Goal: Answer question/provide support

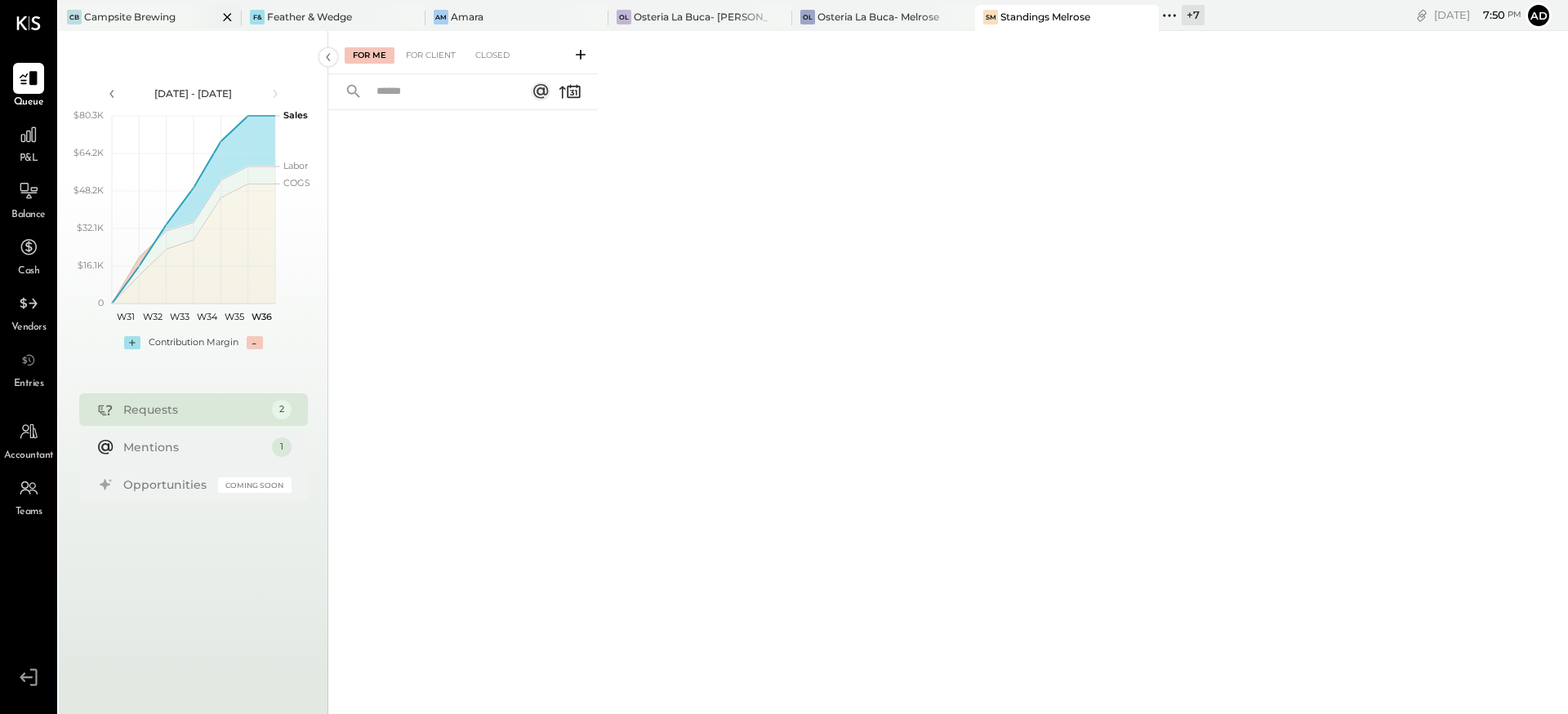
click at [159, 19] on div "Campsite Brewing" at bounding box center [129, 16] width 91 height 14
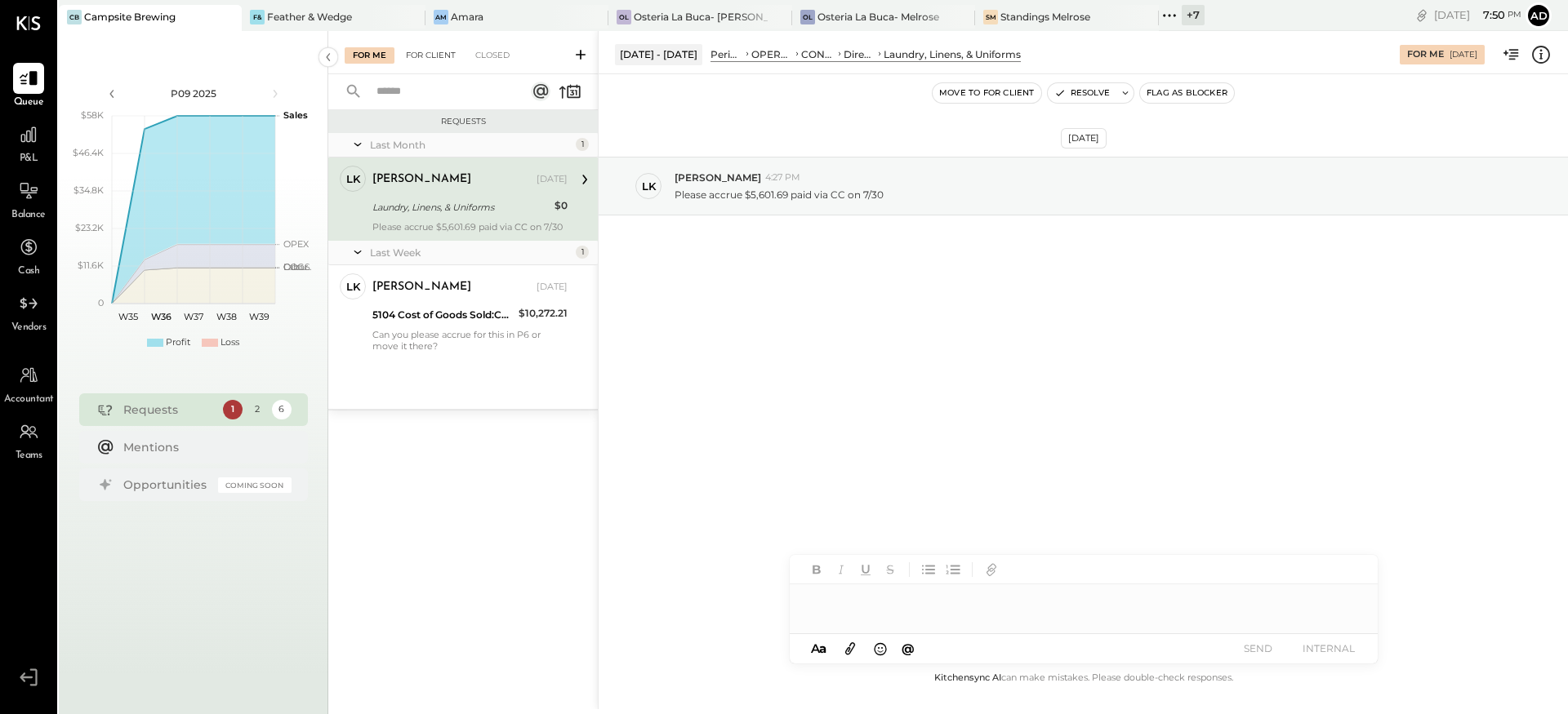
click at [427, 57] on div "For Client" at bounding box center [430, 56] width 66 height 16
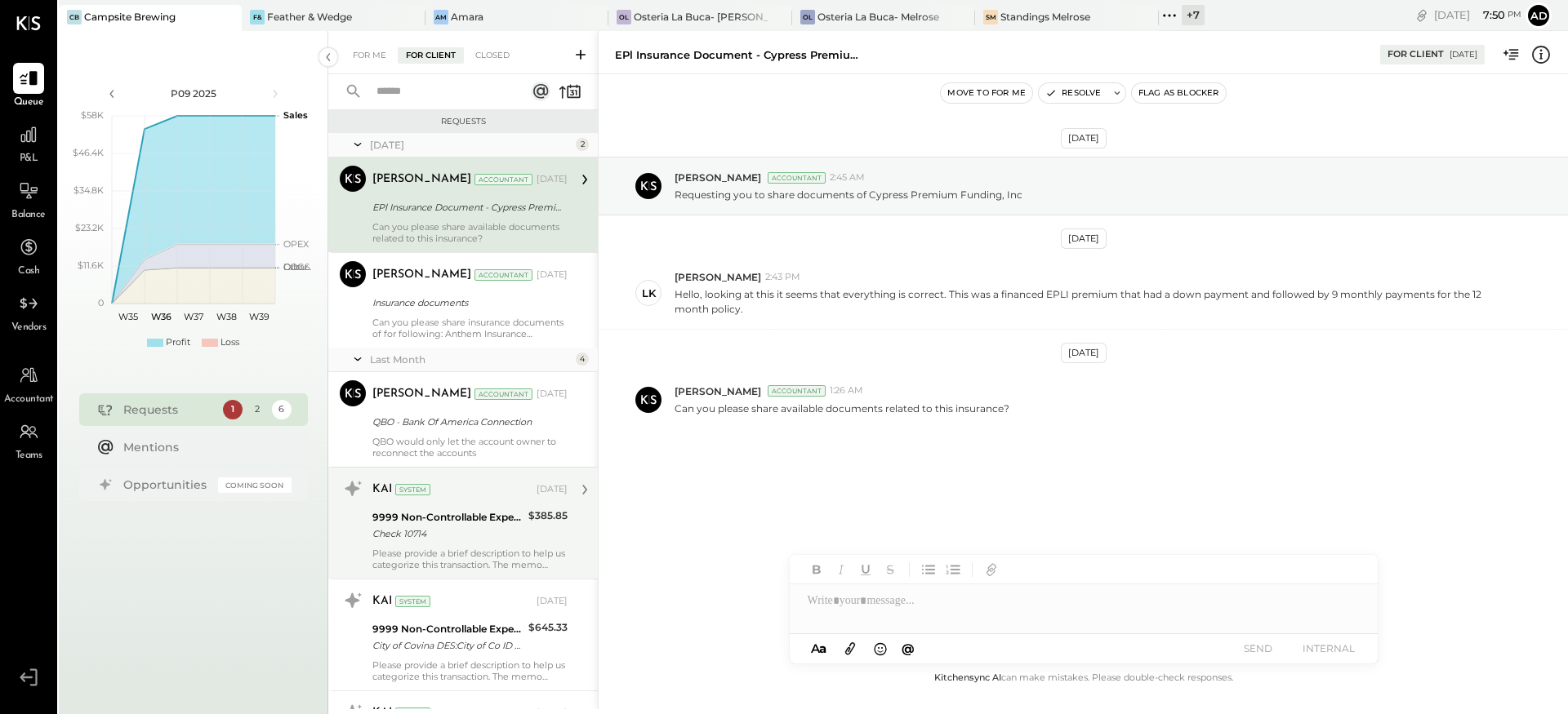
scroll to position [138, 0]
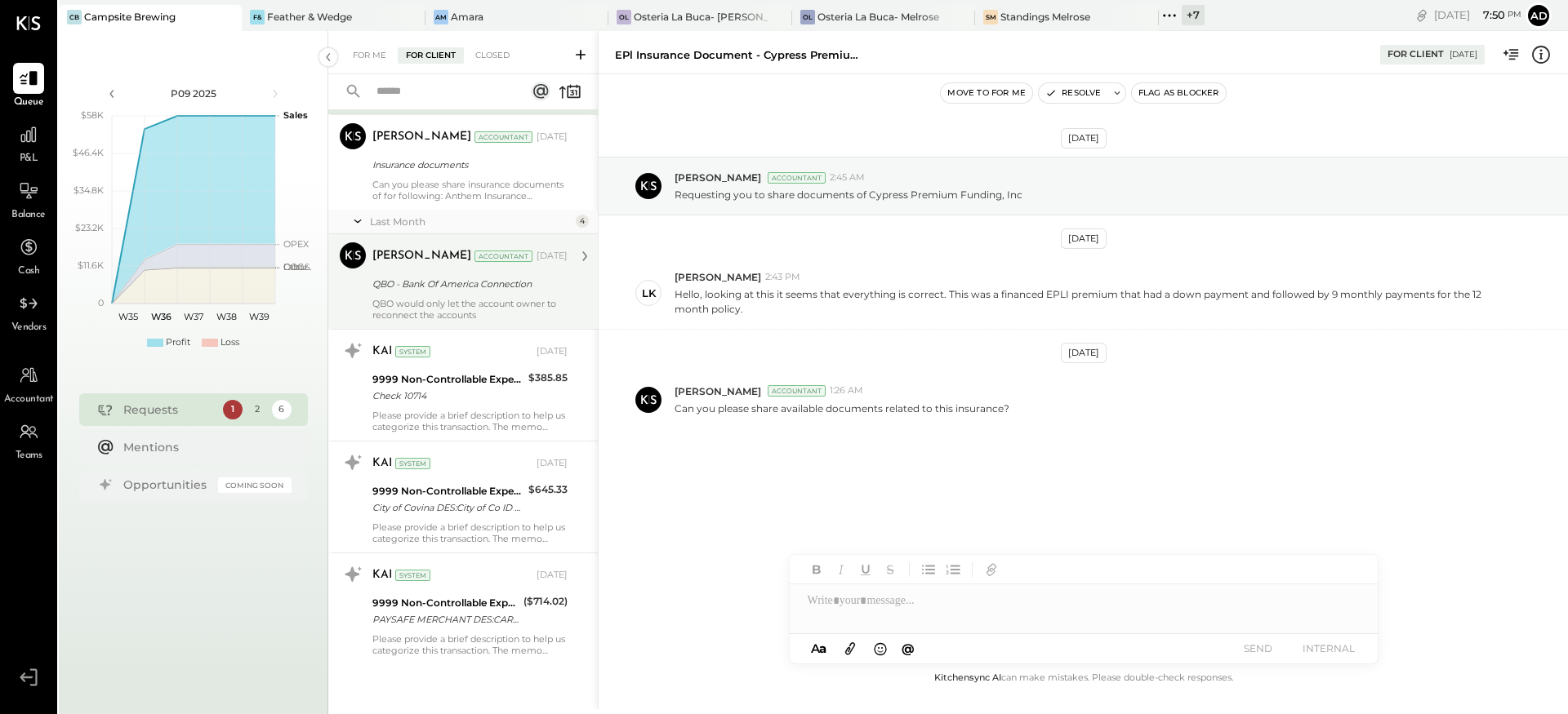
click at [430, 311] on div "QBO would only let the account owner to reconnect the accounts" at bounding box center [469, 309] width 195 height 23
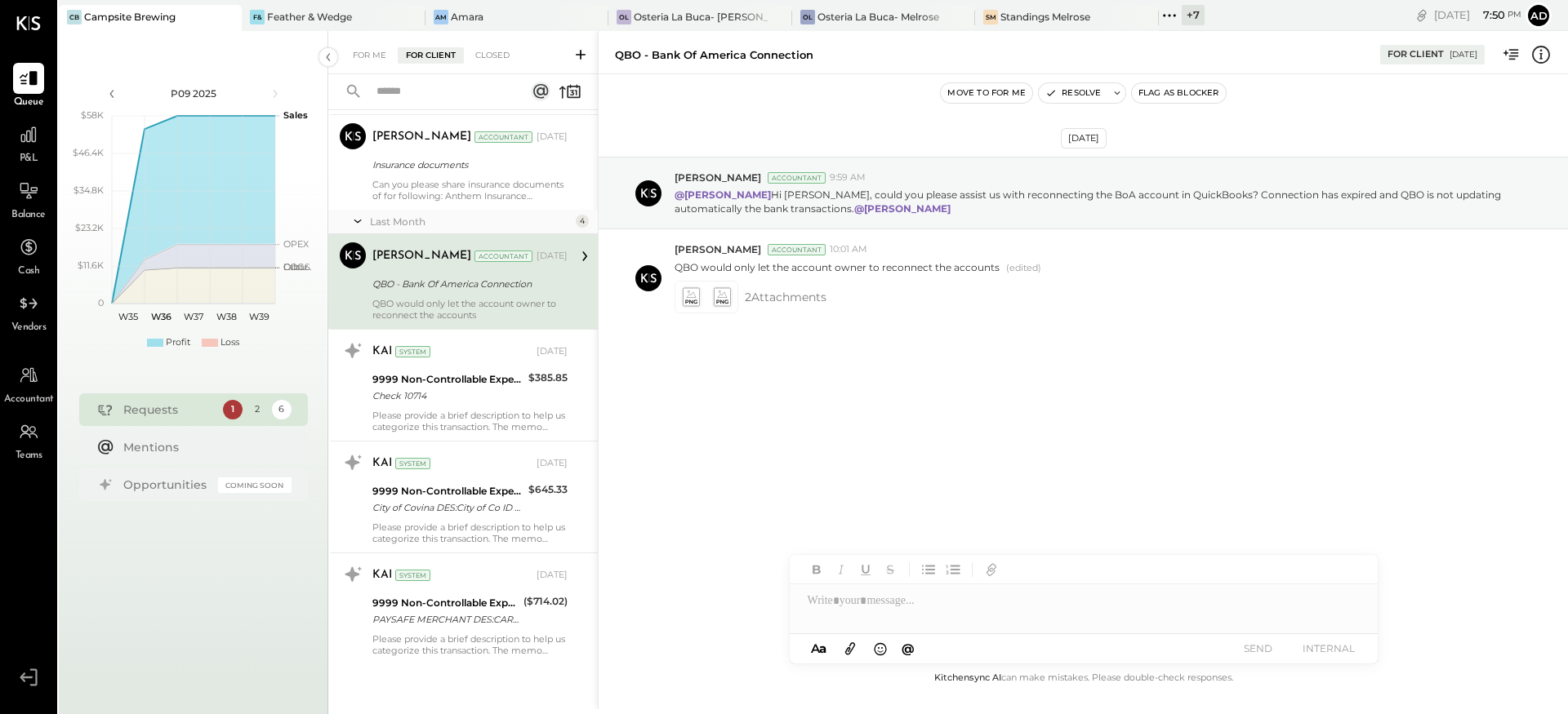
click at [1206, 101] on button "Flag as Blocker" at bounding box center [1178, 93] width 94 height 20
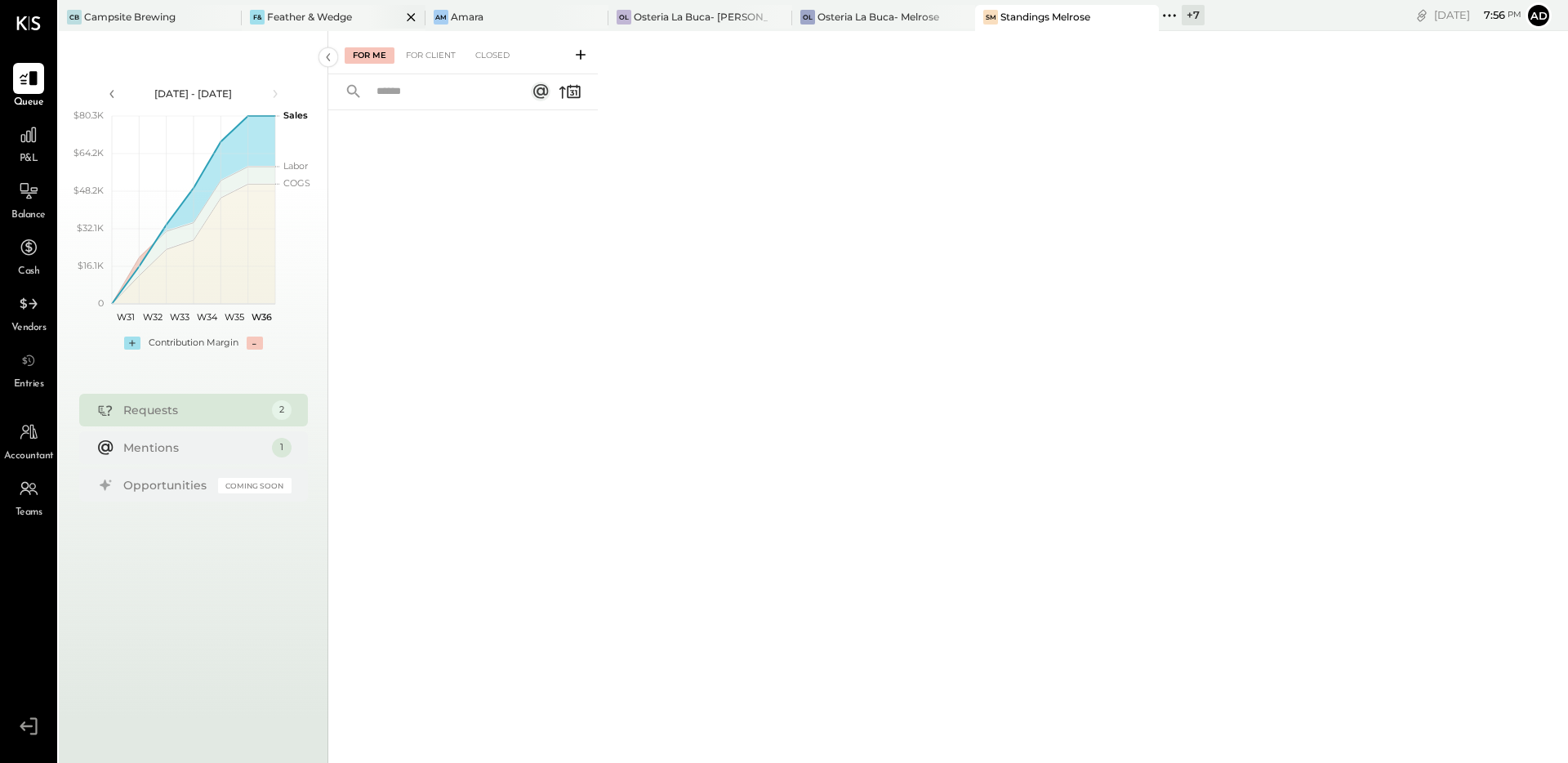
click at [321, 23] on div "F& Feather & Wedge" at bounding box center [333, 18] width 183 height 26
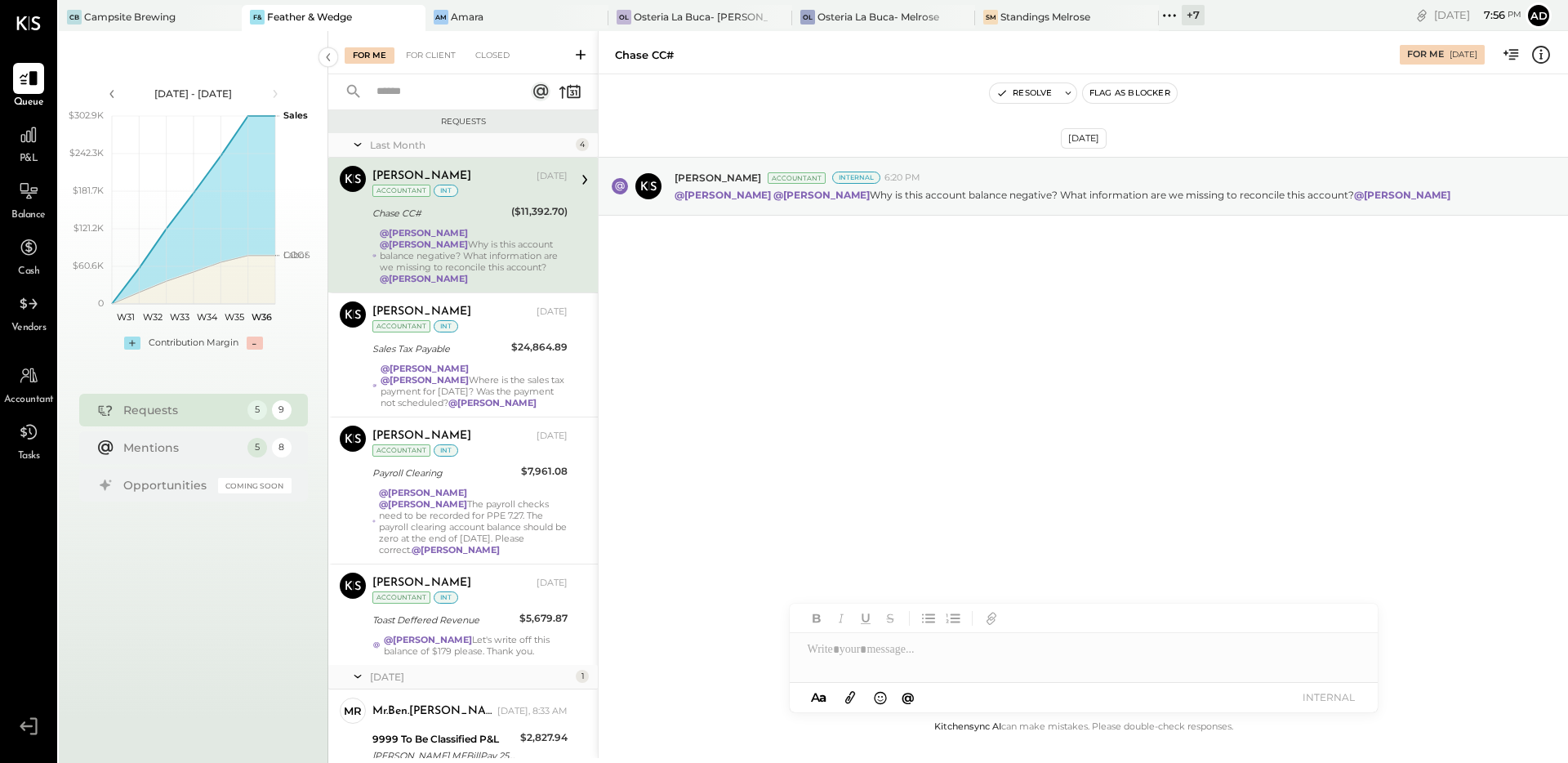
click at [1160, 17] on icon at bounding box center [1169, 16] width 21 height 21
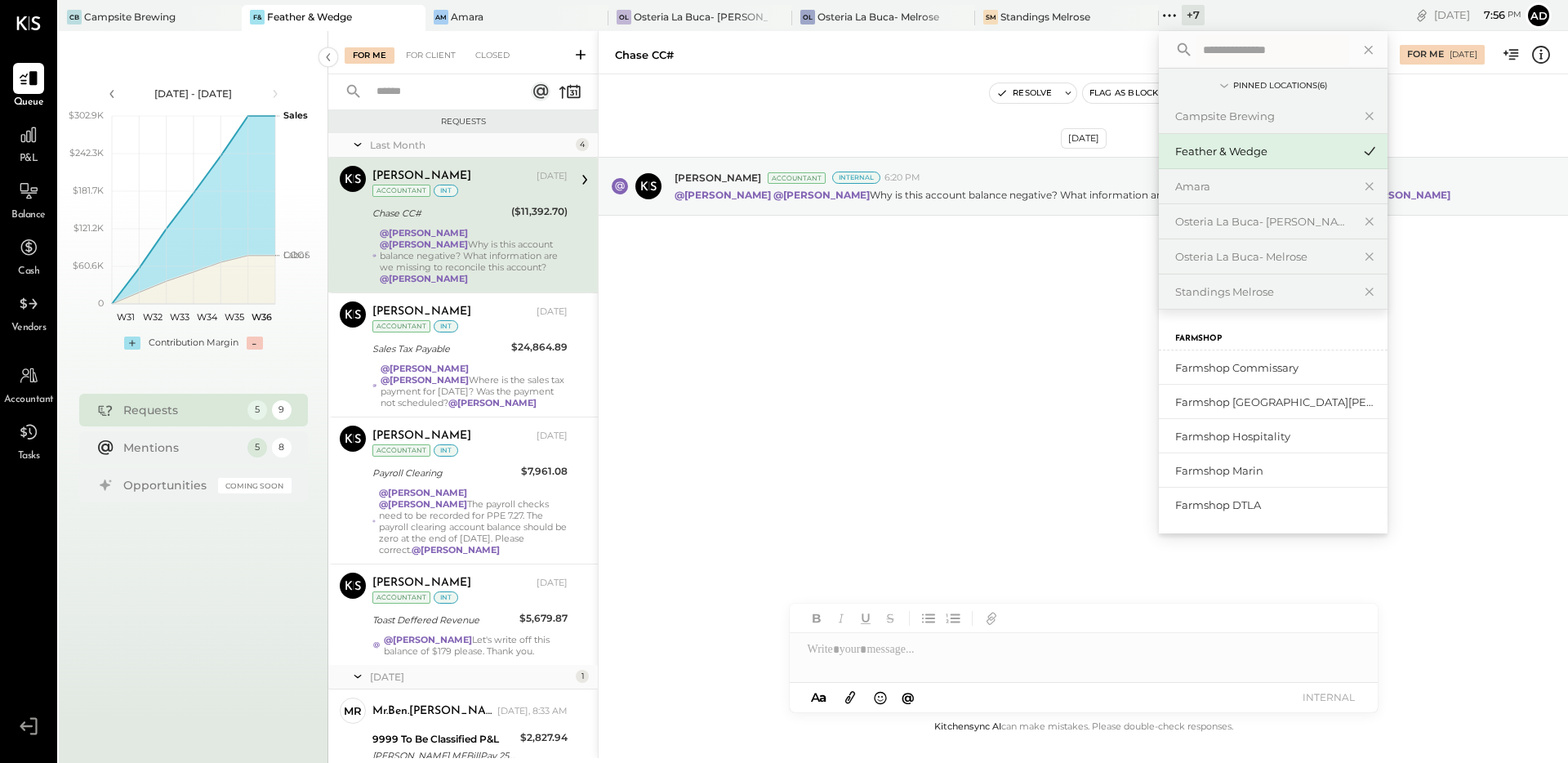
click at [1024, 371] on div "[DATE] [PERSON_NAME] Accountant Internal 6:20 PM @[PERSON_NAME] @[PERSON_NAME] …" at bounding box center [1083, 396] width 969 height 643
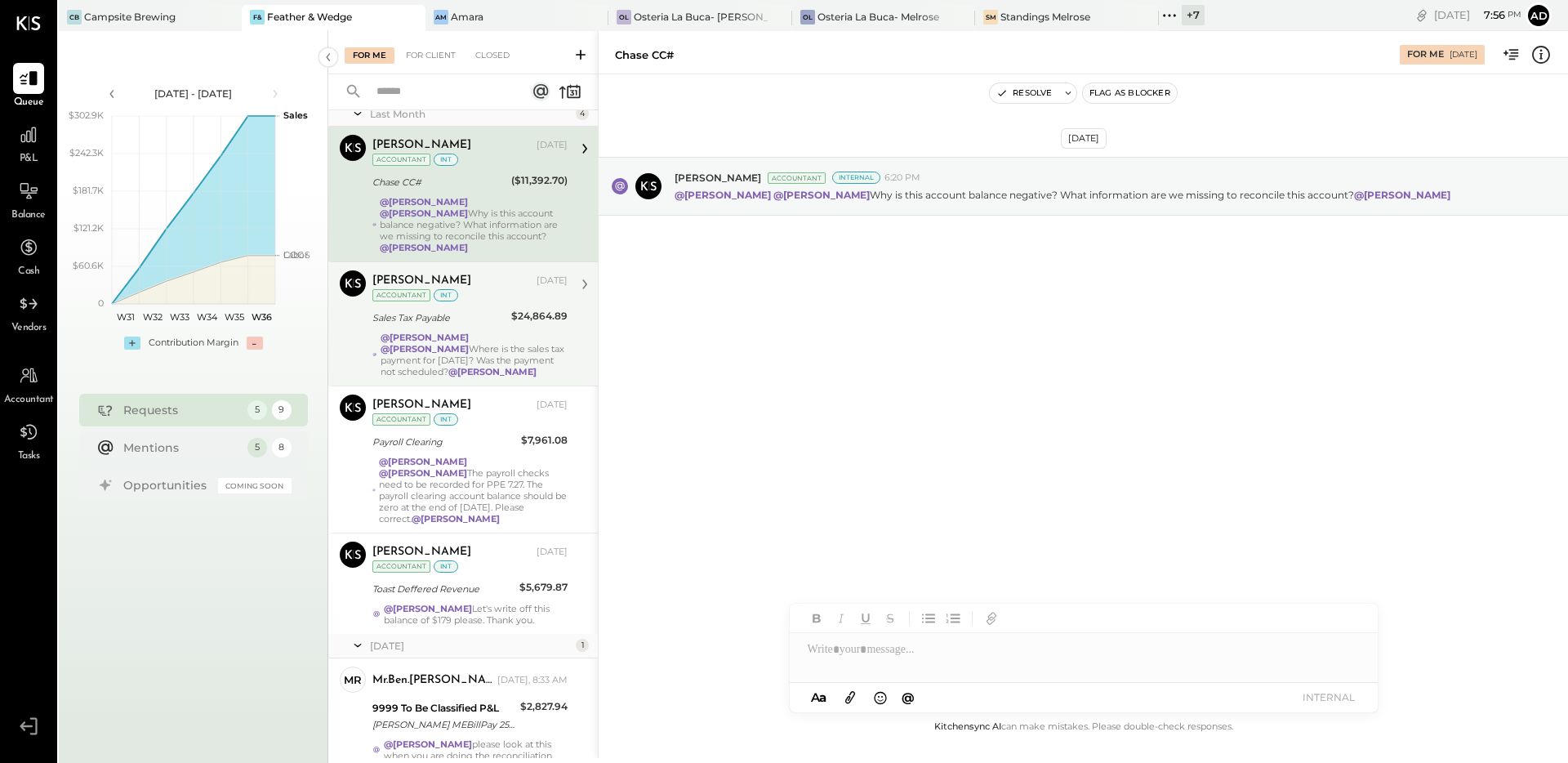
scroll to position [33, 0]
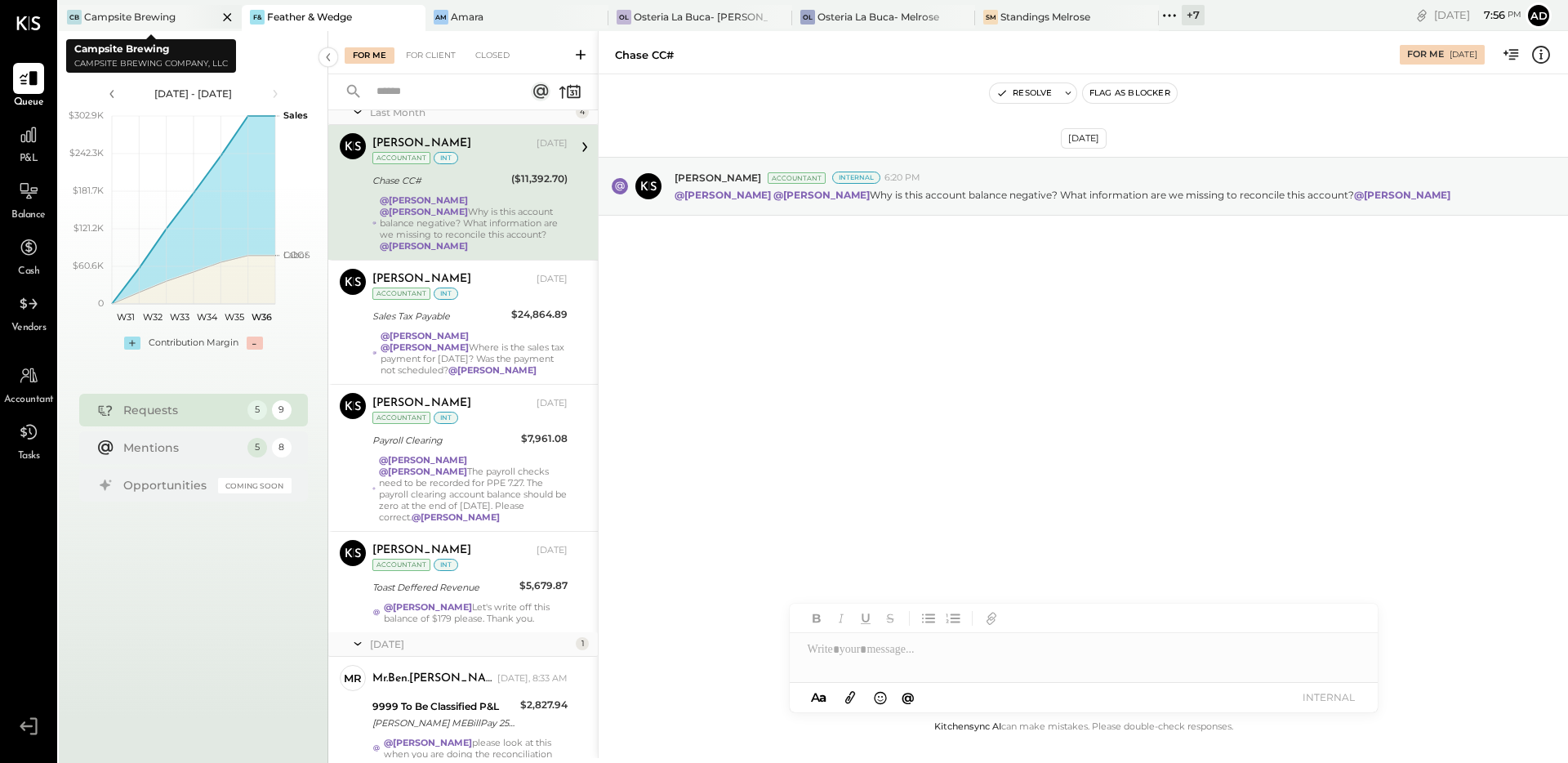
click at [132, 7] on div "CB Campsite Brewing" at bounding box center [150, 18] width 183 height 26
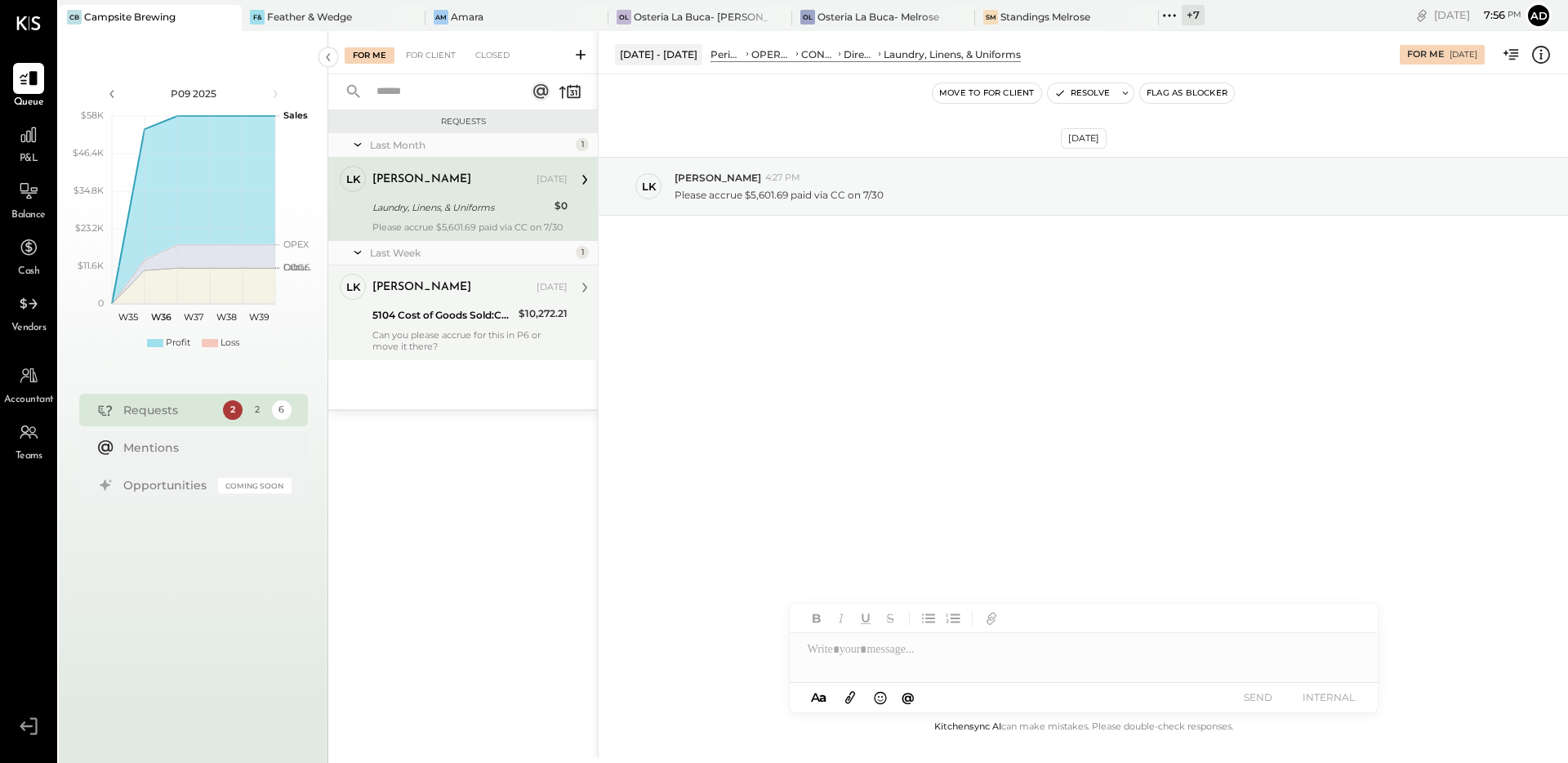
click at [450, 332] on div "Can you please accrue for this in P6 or move it there?" at bounding box center [469, 340] width 195 height 23
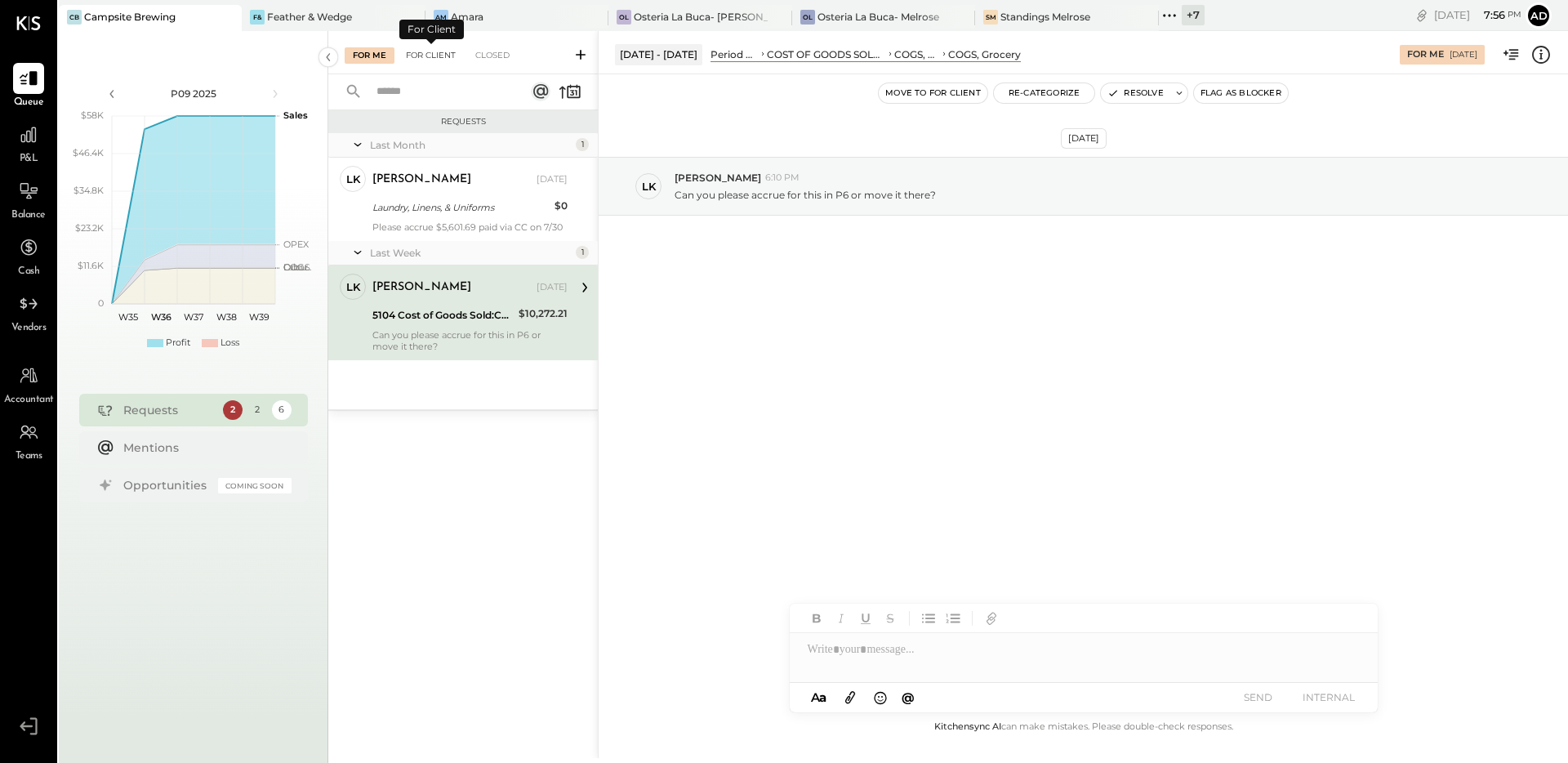
click at [443, 61] on div "For Client" at bounding box center [430, 56] width 66 height 16
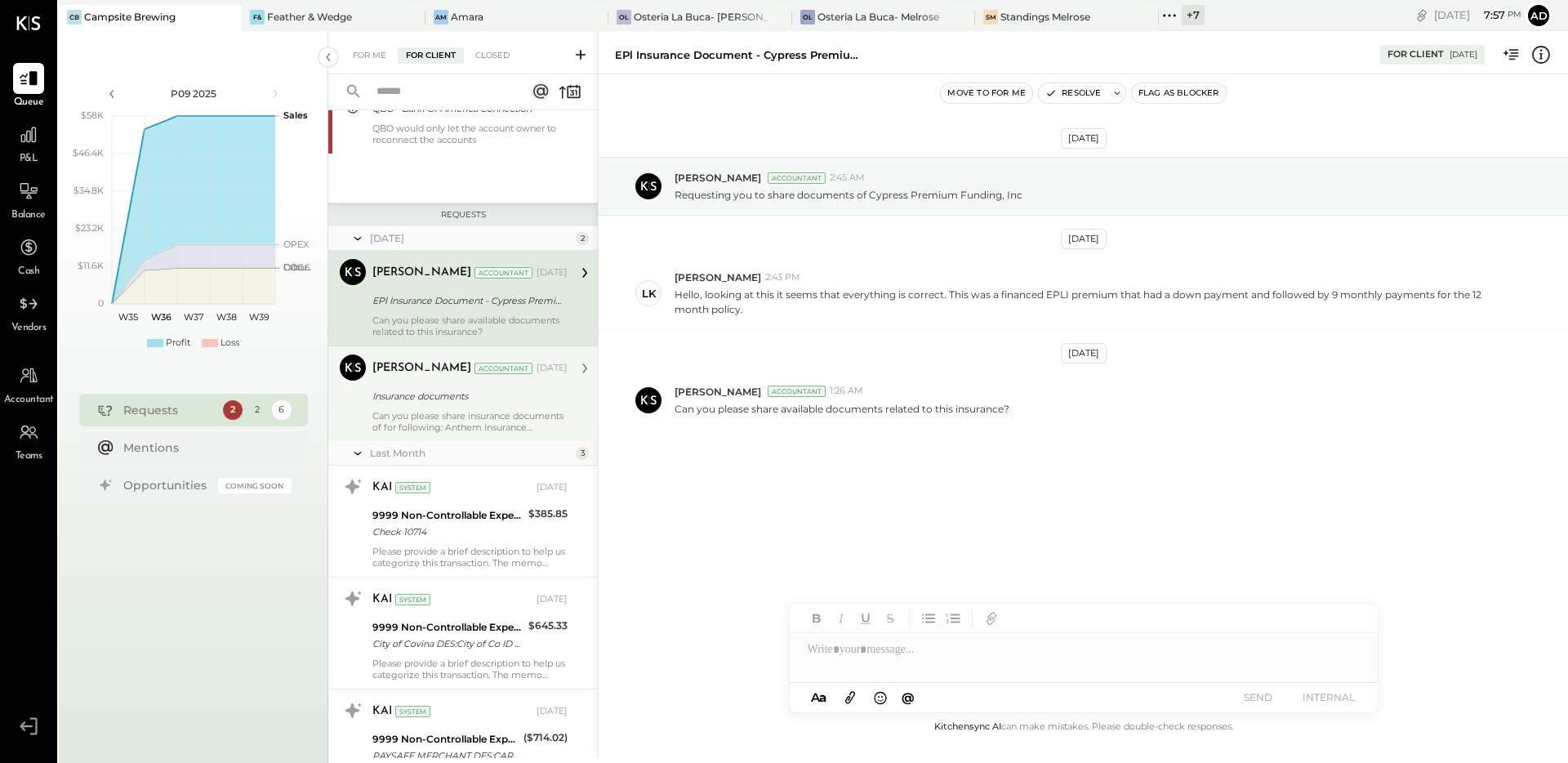
scroll to position [187, 0]
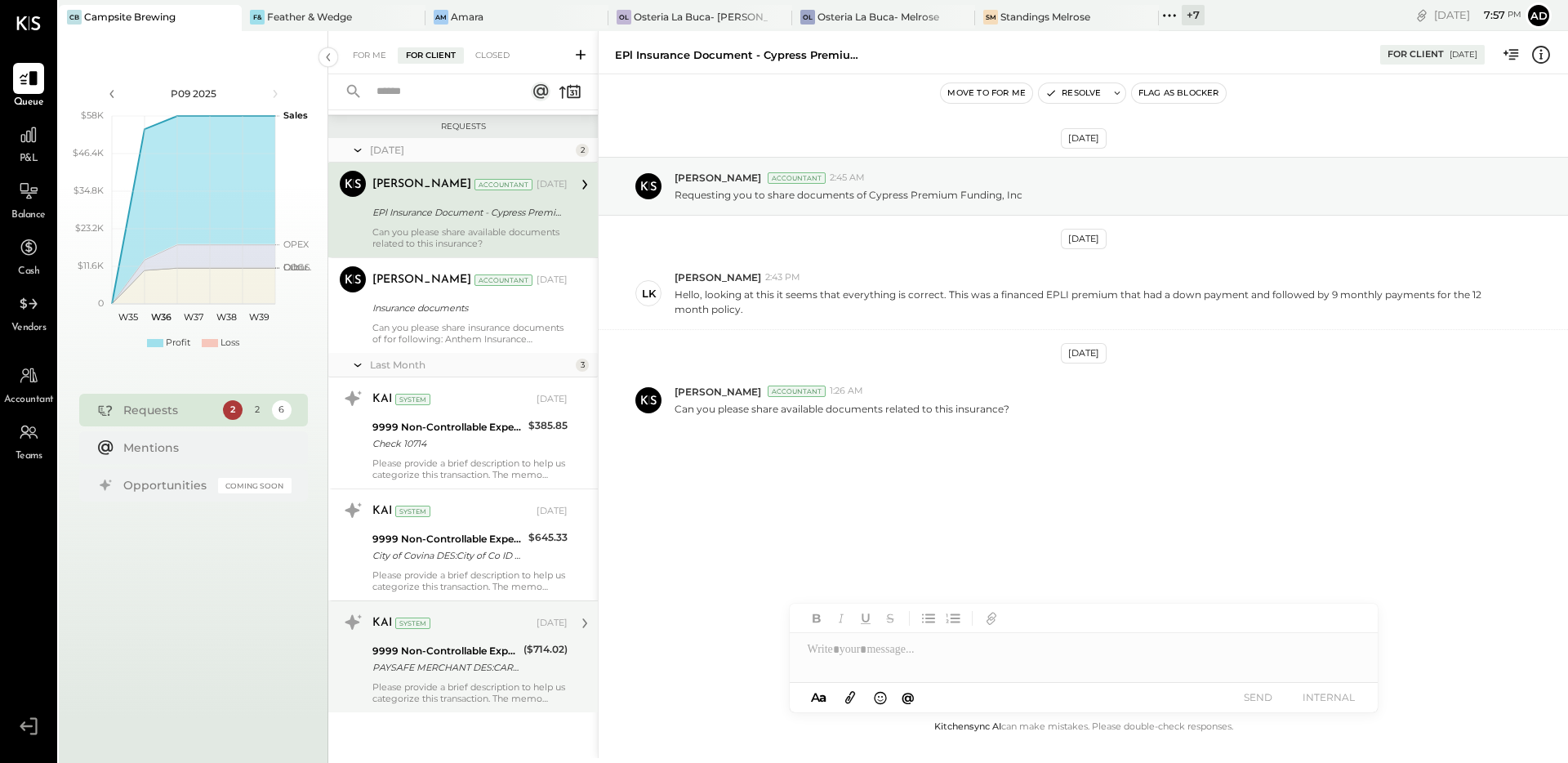
click at [452, 668] on div "PAYSAFE MERCHANT DES:CARD PROCS PAYSAFE MERCHANT DES:CARD PROCS ID:000000716194…" at bounding box center [445, 667] width 146 height 16
